Goal: Information Seeking & Learning: Learn about a topic

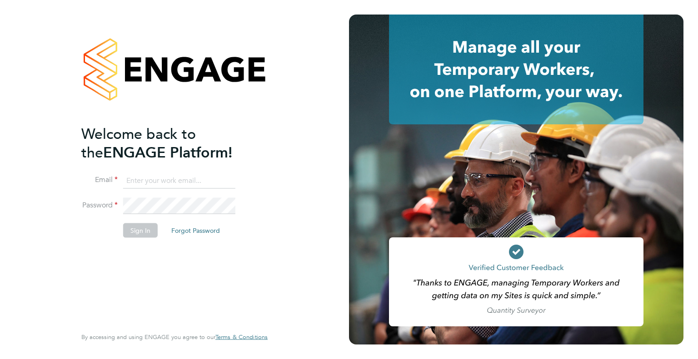
type input "leah.seber@buildrec.com"
click at [132, 235] on button "Sign In" at bounding box center [140, 230] width 35 height 15
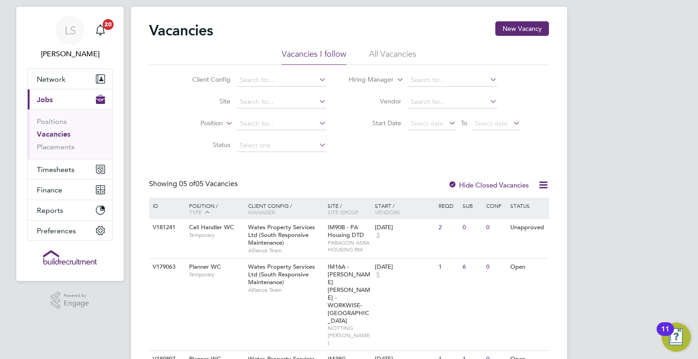
scroll to position [139, 0]
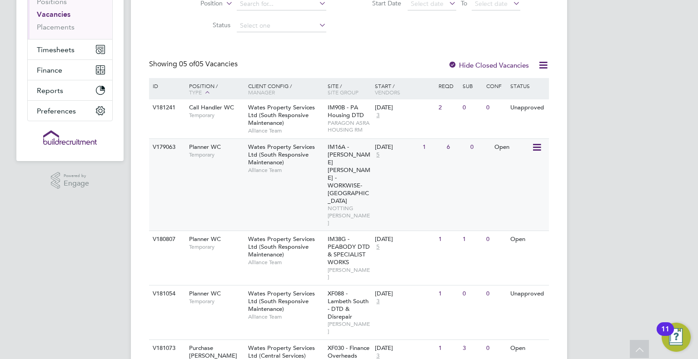
click at [221, 171] on div "V179063 Planner WC Temporary Wates Property Services Ltd (South Responsive Main…" at bounding box center [349, 185] width 400 height 92
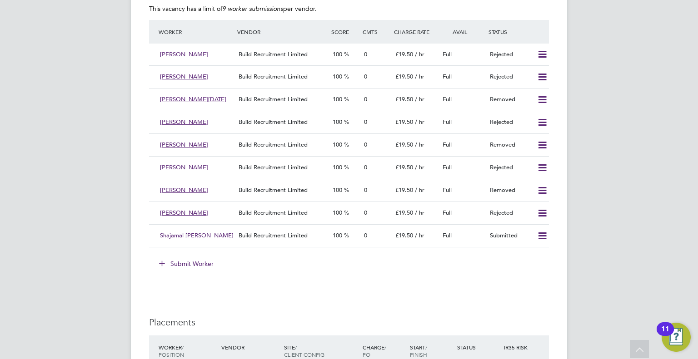
scroll to position [805, 0]
